Goal: Task Accomplishment & Management: Manage account settings

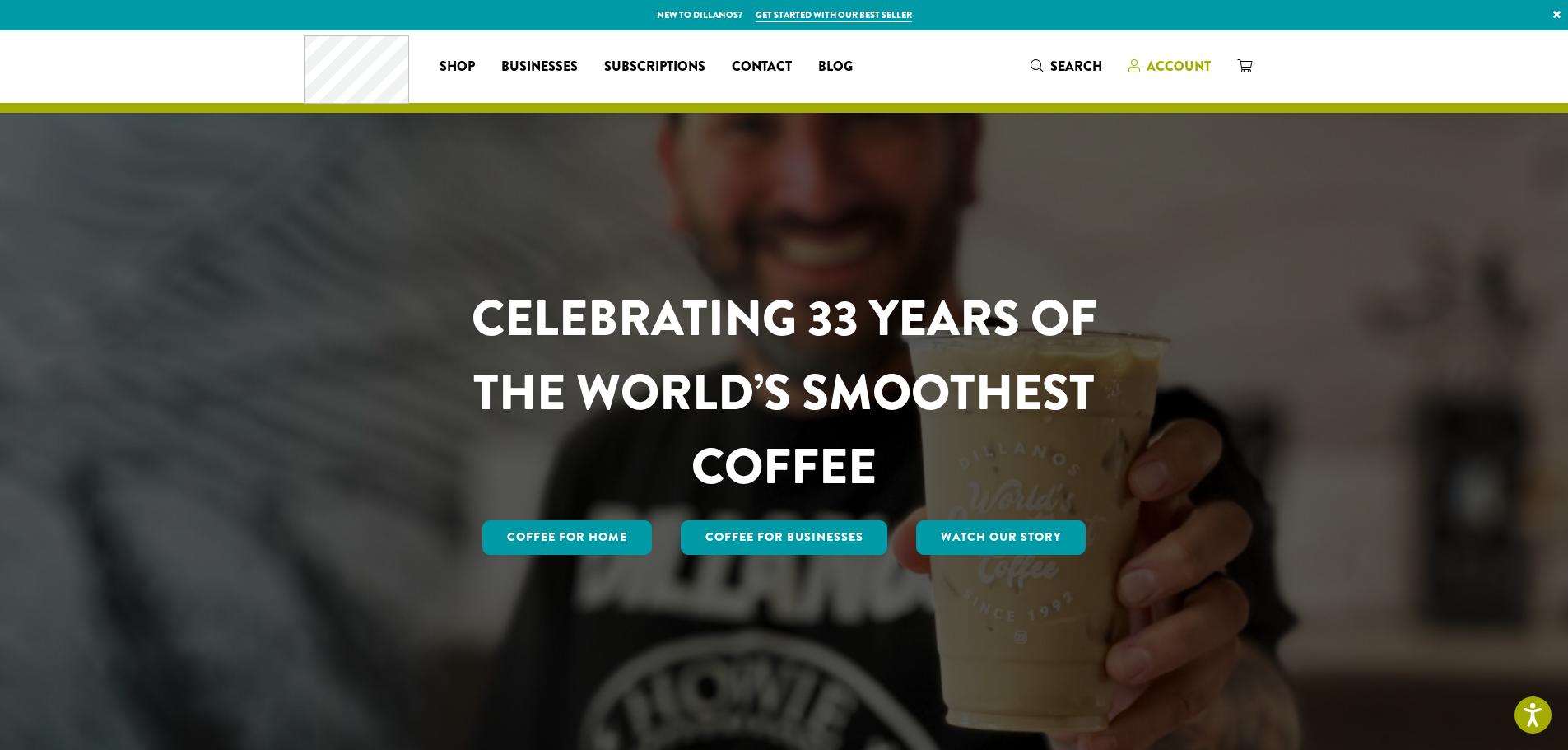
click at [1177, 71] on span "Account" at bounding box center [1178, 66] width 64 height 19
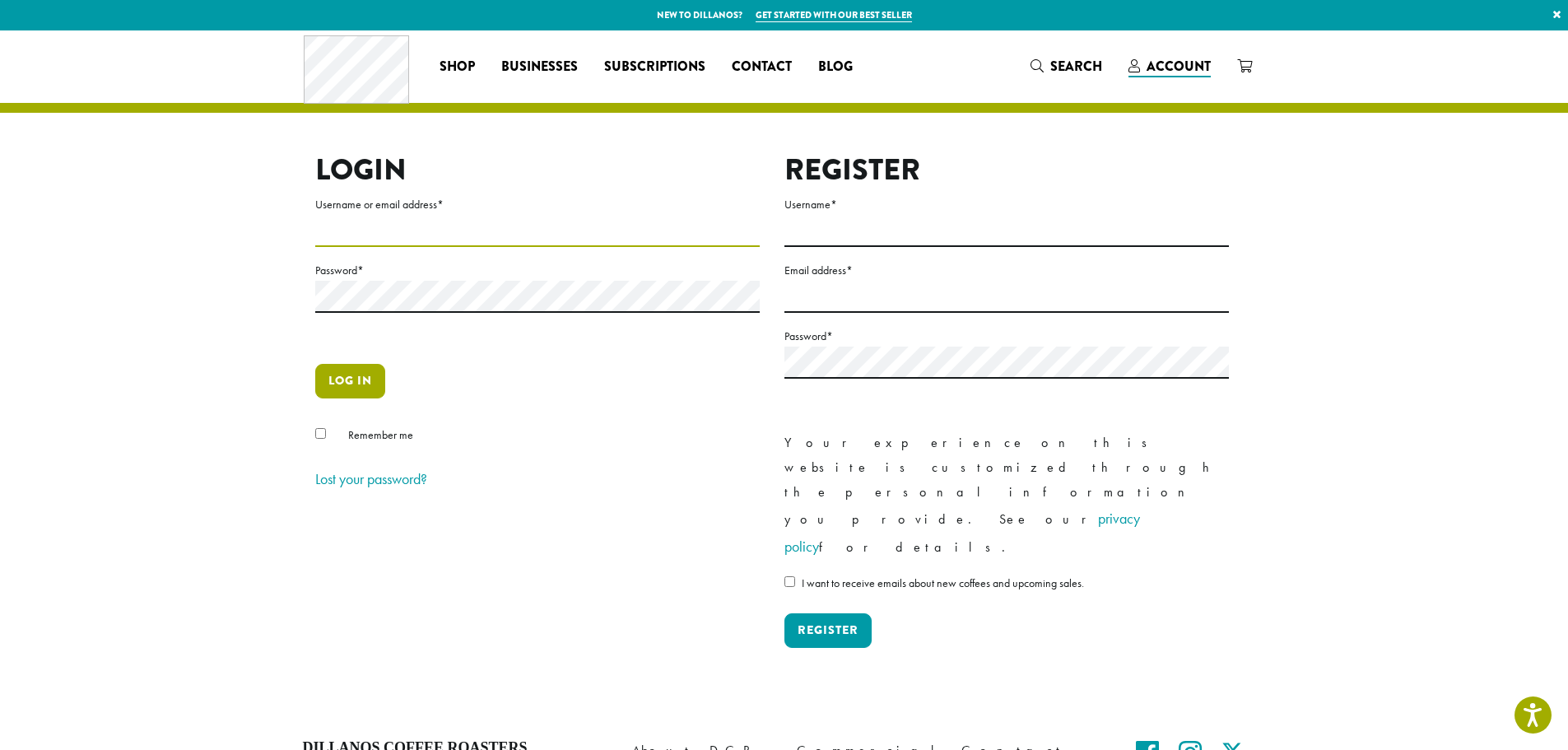
type input "**********"
click at [340, 382] on button "Log in" at bounding box center [350, 381] width 70 height 35
